Goal: Check status: Check status

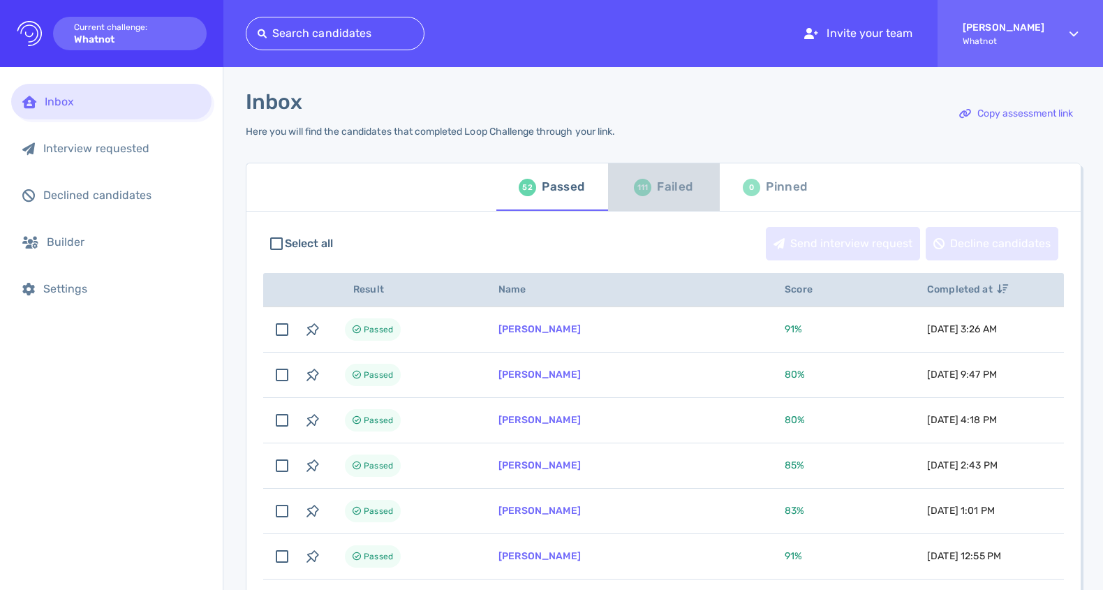
click at [661, 194] on div "Failed" at bounding box center [675, 187] width 36 height 21
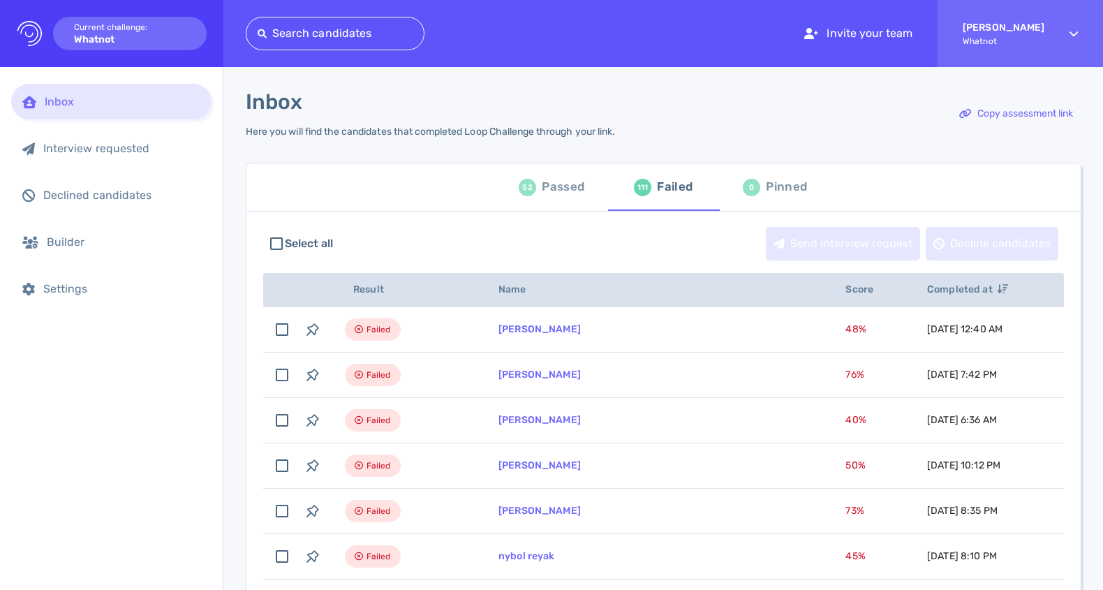
scroll to position [5, 0]
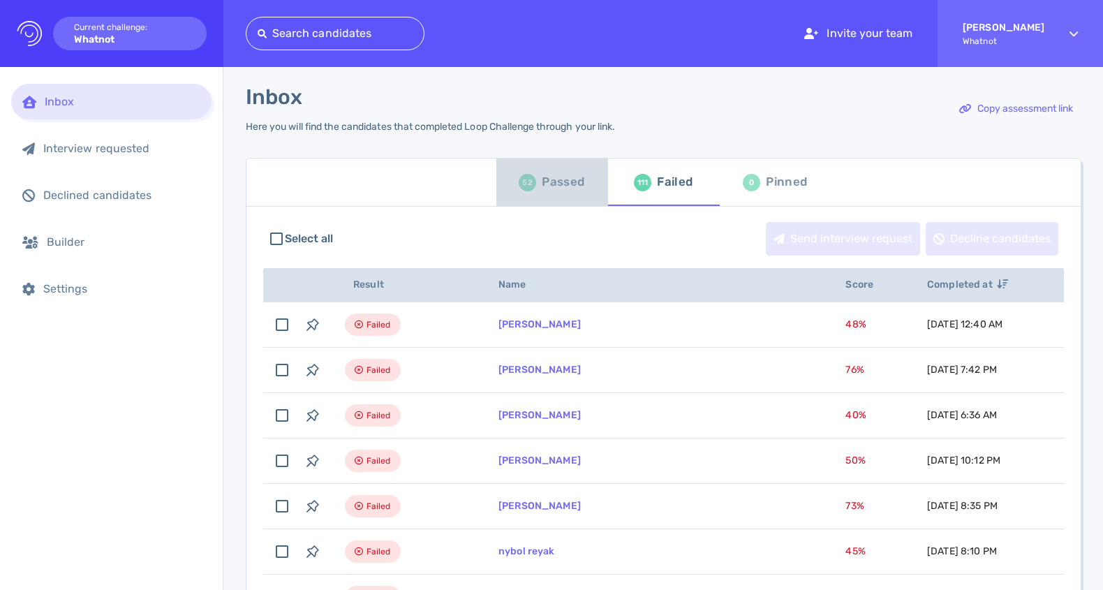
click at [555, 184] on div "Passed" at bounding box center [563, 182] width 43 height 21
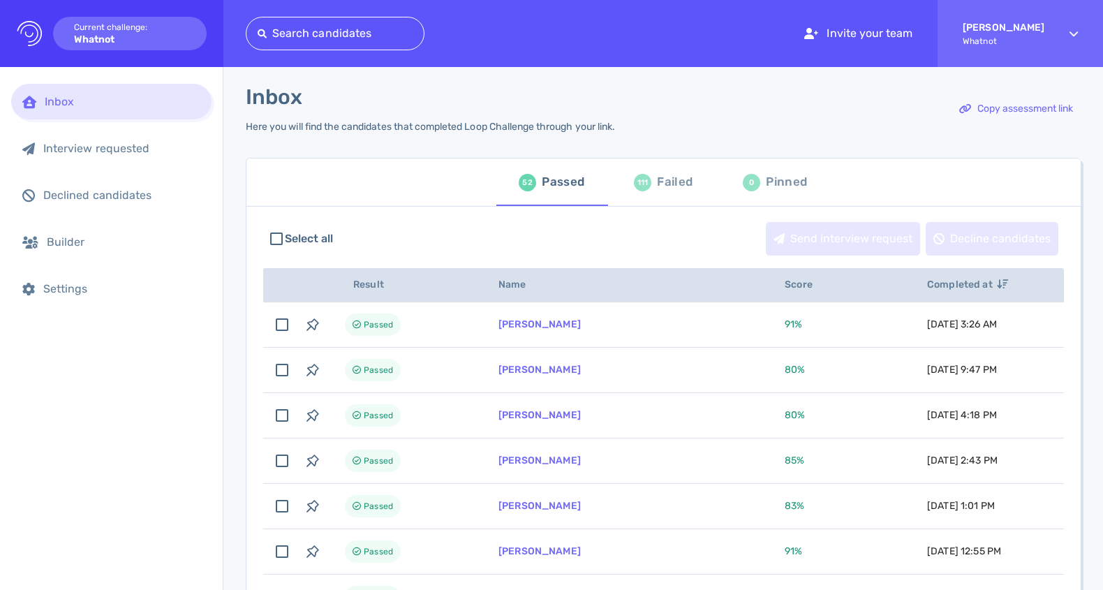
click at [647, 185] on div "111 Failed" at bounding box center [663, 182] width 59 height 39
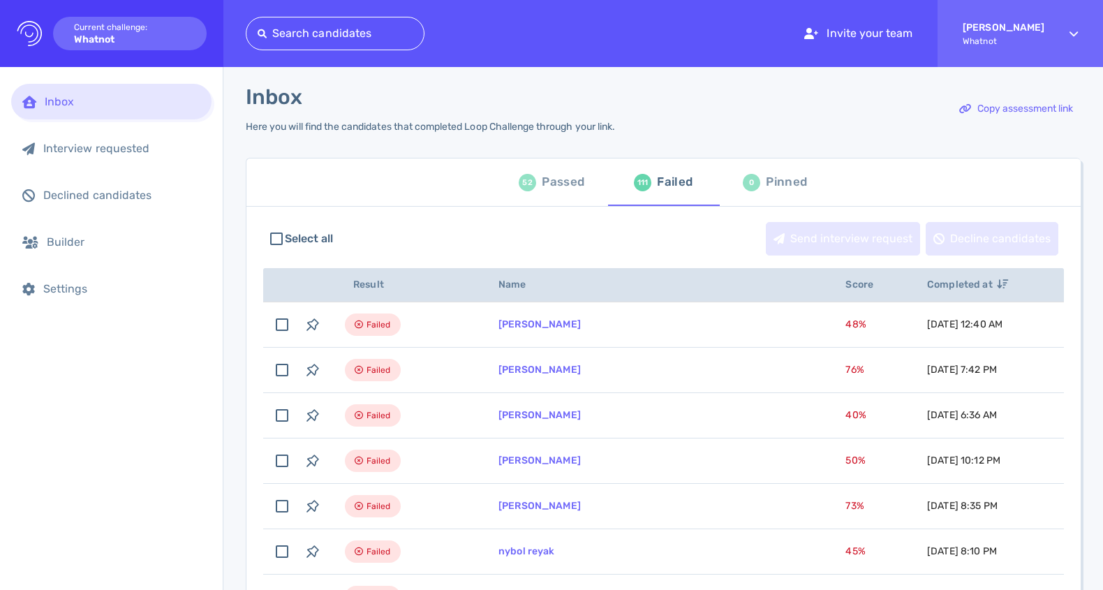
click at [545, 187] on div "Passed" at bounding box center [563, 182] width 43 height 21
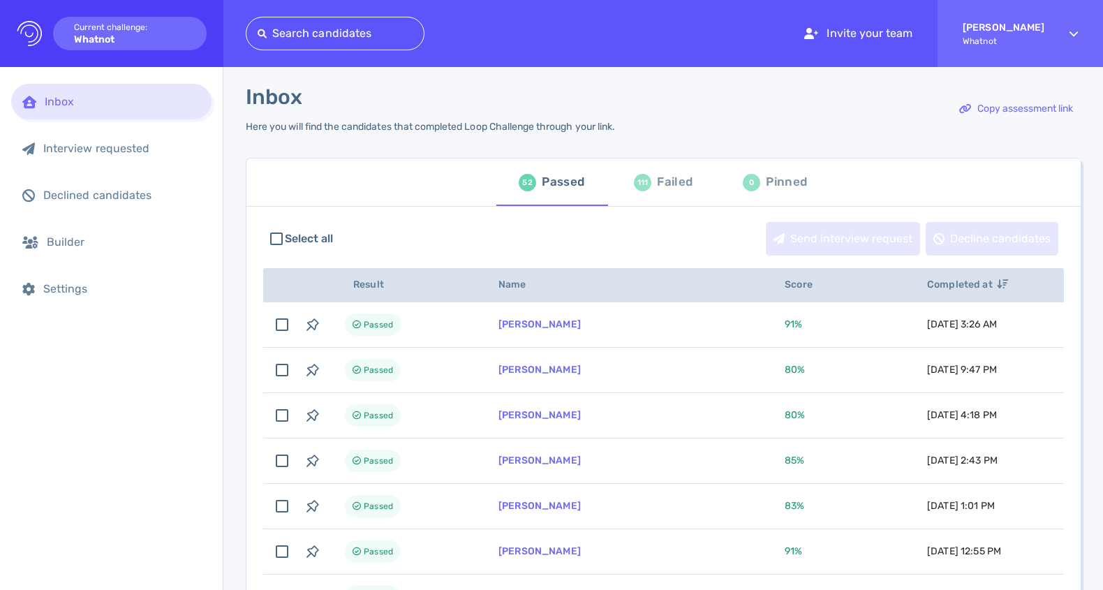
click at [561, 188] on div "Passed" at bounding box center [563, 182] width 43 height 21
